Goal: Information Seeking & Learning: Learn about a topic

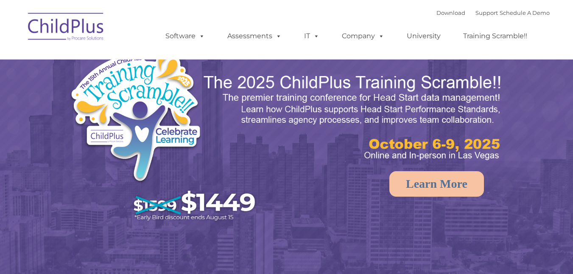
select select "MEDIUM"
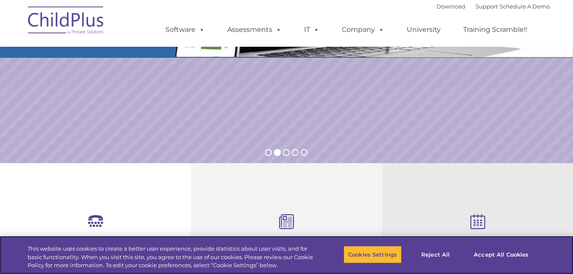
scroll to position [166, 0]
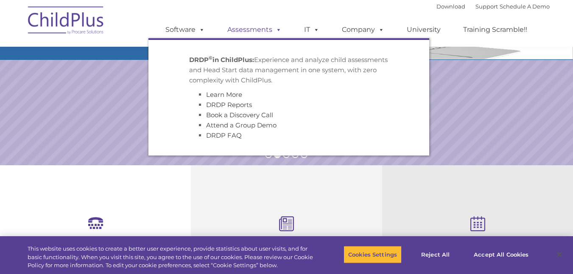
click at [255, 31] on link "Assessments" at bounding box center [254, 29] width 71 height 17
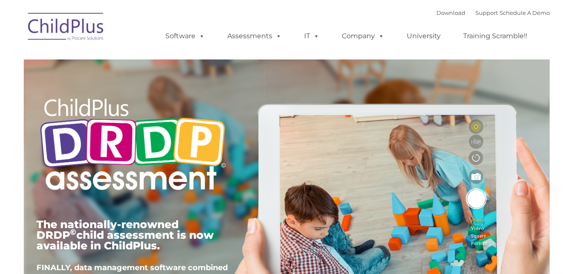
type input ""
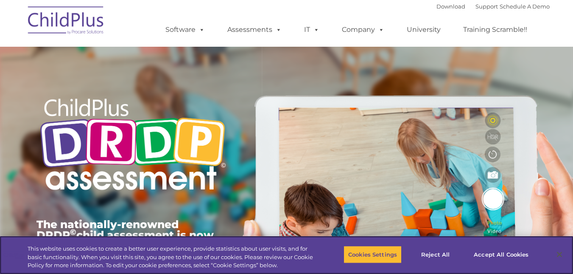
click at [277, 93] on div "The nationally-renowned DRDP © child assessment is now available in ChildPlus. …" at bounding box center [286, 196] width 513 height 303
